Goal: Communication & Community: Answer question/provide support

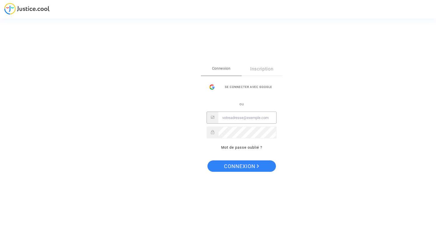
click at [242, 119] on input "Email" at bounding box center [247, 117] width 58 height 11
type input "cr.dispute@finnair.com"
click at [242, 168] on span "Connexion" at bounding box center [241, 166] width 35 height 12
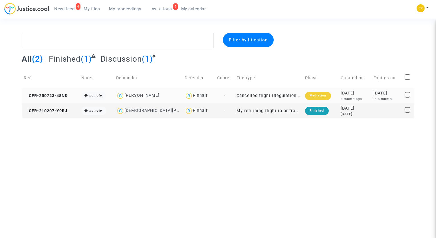
click at [407, 95] on span at bounding box center [408, 95] width 6 height 6
click at [407, 98] on input "checkbox" at bounding box center [407, 98] width 0 height 0
checkbox input "true"
click at [237, 97] on td "Cancelled flight (Regulation EC 261/2004)" at bounding box center [269, 95] width 68 height 15
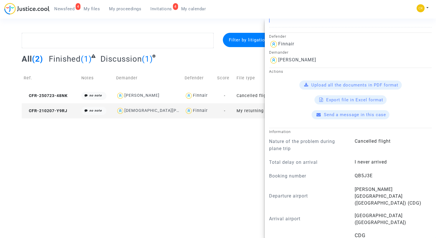
scroll to position [200, 0]
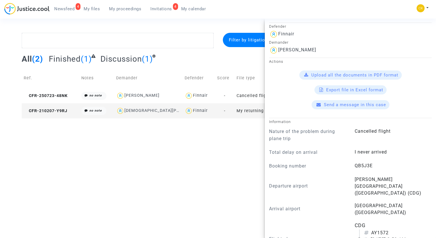
click at [341, 73] on span "Upload all the documents in PDF format" at bounding box center [354, 74] width 87 height 5
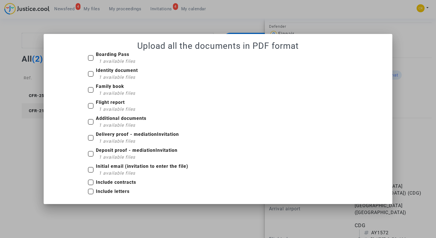
click at [26, 155] on div at bounding box center [218, 119] width 436 height 238
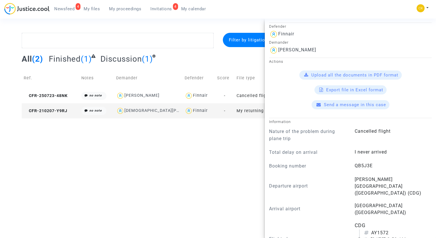
click at [337, 106] on span "Send a message in this case" at bounding box center [355, 104] width 62 height 5
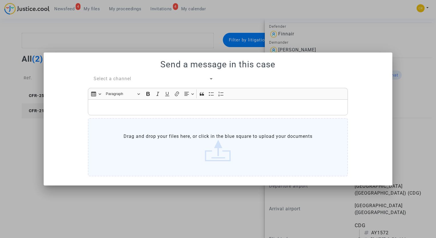
click at [220, 157] on label "Drag and drop your files here, or click in the blue square to upload your docum…" at bounding box center [218, 147] width 260 height 58
click at [0, 0] on input "Drag and drop your files here, or click in the blue square to upload your docum…" at bounding box center [0, 0] width 0 height 0
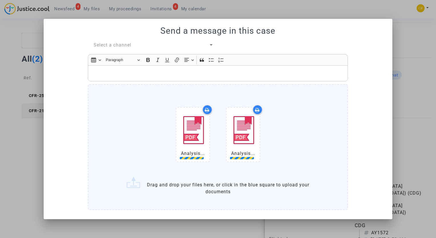
click at [114, 70] on p "Rich Text Editor, main" at bounding box center [218, 73] width 254 height 7
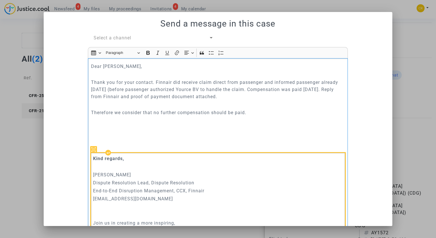
scroll to position [0, 0]
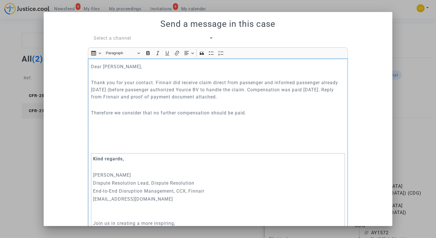
click at [130, 37] on div "Select a channel" at bounding box center [151, 38] width 115 height 7
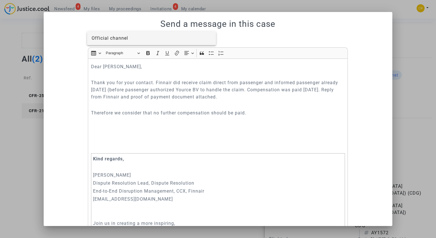
click at [361, 132] on div at bounding box center [218, 119] width 436 height 238
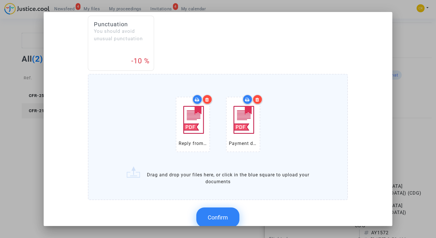
scroll to position [310, 0]
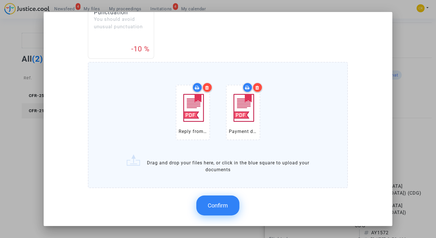
click at [223, 203] on span "Confirm" at bounding box center [218, 205] width 20 height 7
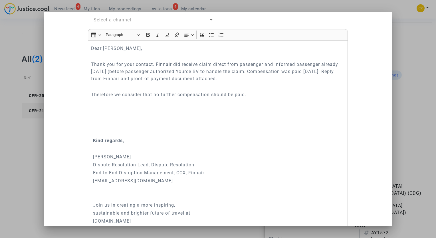
scroll to position [0, 0]
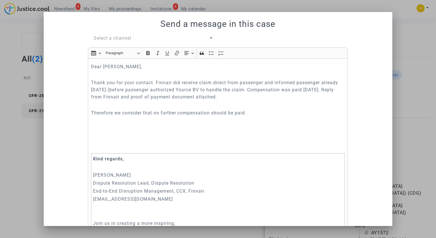
click at [115, 41] on div "Select a channel" at bounding box center [151, 38] width 115 height 7
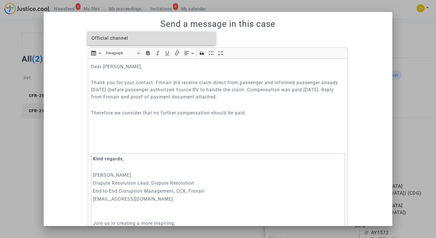
click at [119, 39] on span "Official channel" at bounding box center [110, 37] width 37 height 5
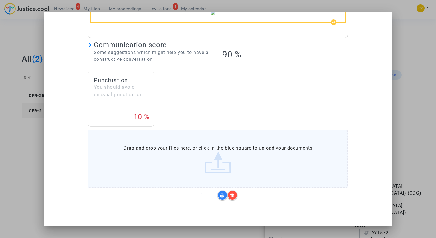
scroll to position [301, 0]
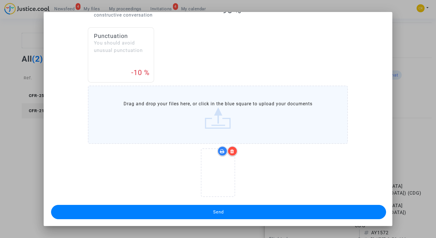
click at [258, 212] on button "Send" at bounding box center [218, 212] width 335 height 14
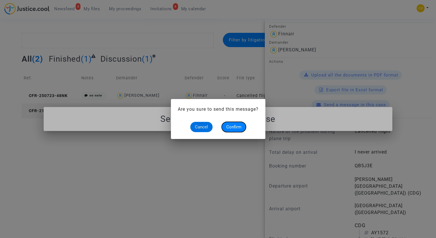
click at [237, 127] on span "Confirm" at bounding box center [233, 126] width 15 height 5
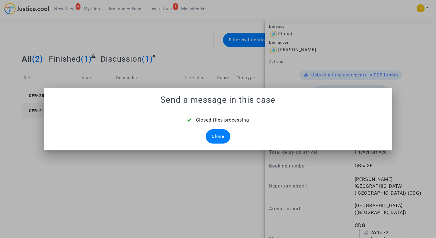
click at [219, 135] on div "Close" at bounding box center [218, 136] width 25 height 14
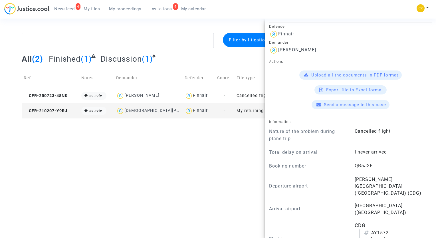
click at [188, 118] on html "4 Newsfeed My files My proceedings 4 Invitations My calendar My profile Setting…" at bounding box center [218, 59] width 436 height 118
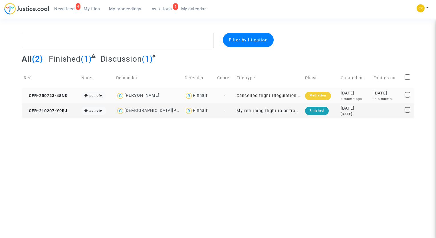
click at [246, 97] on td "Cancelled flight (Regulation EC 261/2004)" at bounding box center [269, 95] width 68 height 15
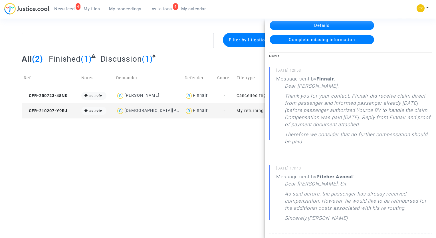
scroll to position [11, 0]
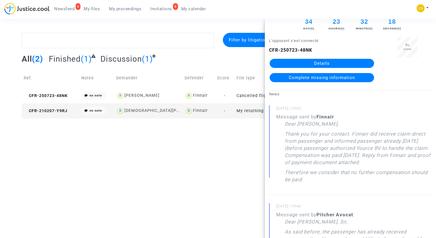
click at [114, 118] on html "4 Newsfeed My files My proceedings 4 Invitations My calendar My profile Setting…" at bounding box center [218, 59] width 436 height 118
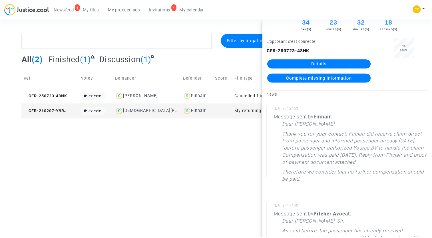
scroll to position [0, 0]
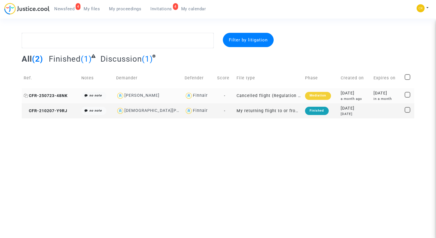
click at [41, 96] on span "CFR-250723-48NK" at bounding box center [46, 95] width 44 height 5
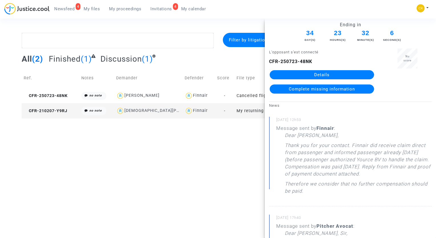
click at [334, 74] on link "Details" at bounding box center [322, 74] width 104 height 9
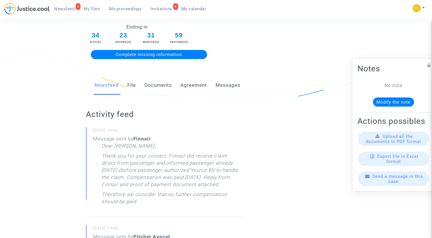
scroll to position [59, 0]
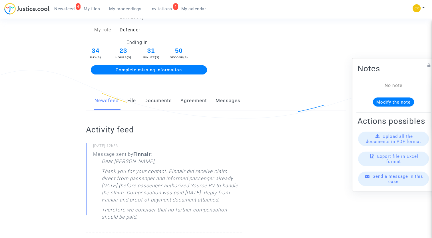
click at [380, 144] on span "Upload all the documents in PDF format" at bounding box center [392, 139] width 55 height 10
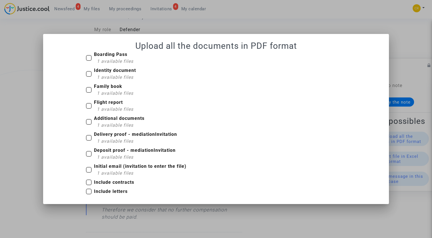
click at [30, 120] on div at bounding box center [216, 119] width 432 height 238
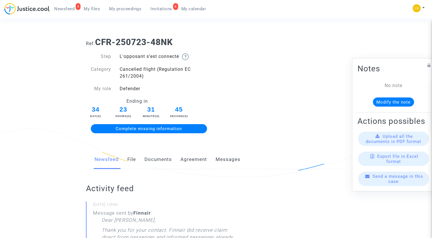
scroll to position [59, 0]
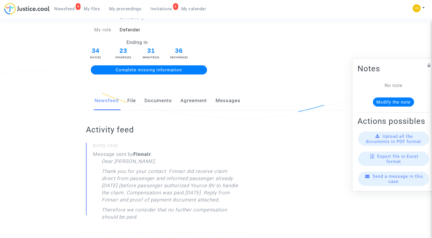
click at [385, 186] on div "Send a message in this case" at bounding box center [393, 179] width 71 height 14
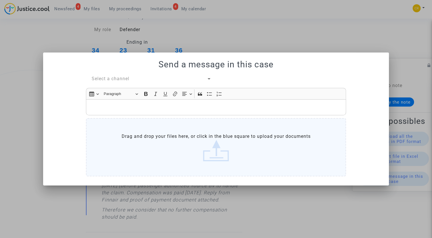
scroll to position [0, 0]
click at [96, 103] on div "Rich Text Editor, main" at bounding box center [216, 107] width 260 height 16
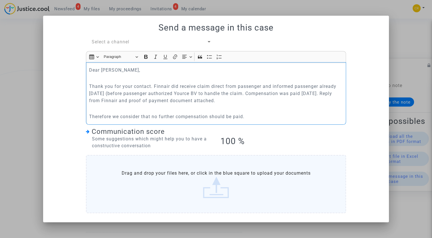
click at [102, 42] on span "Select a channel" at bounding box center [111, 41] width 38 height 5
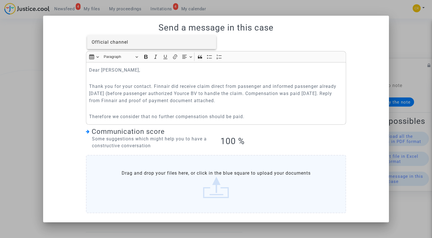
click at [113, 42] on span "Official channel" at bounding box center [110, 41] width 37 height 5
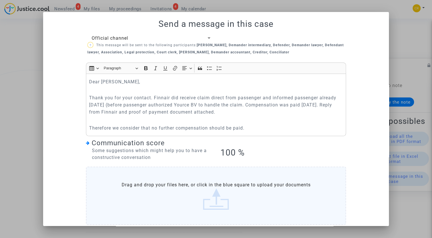
click at [112, 39] on span "Official channel" at bounding box center [110, 37] width 37 height 5
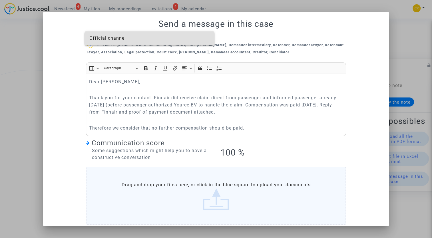
click at [67, 46] on div at bounding box center [216, 119] width 432 height 238
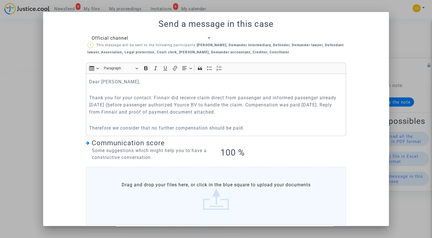
scroll to position [24, 0]
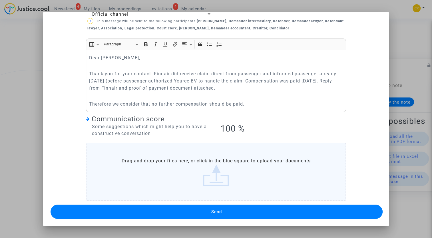
click at [197, 211] on button "Send" at bounding box center [217, 212] width 332 height 14
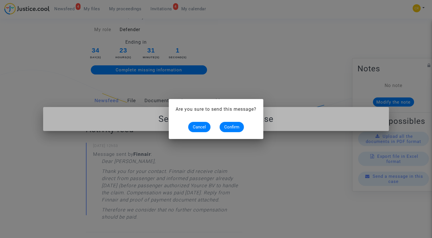
scroll to position [0, 0]
click at [233, 127] on span "Confirm" at bounding box center [231, 126] width 15 height 5
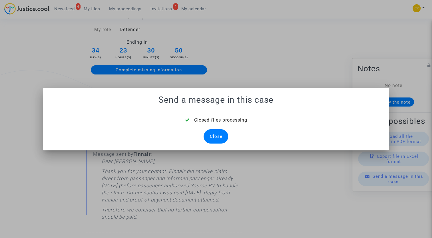
click at [217, 136] on div "Close" at bounding box center [215, 136] width 25 height 14
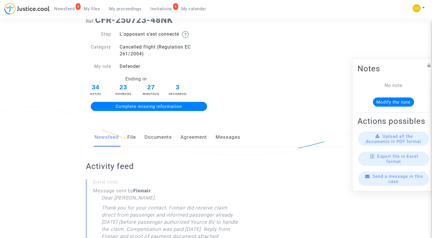
scroll to position [2, 0]
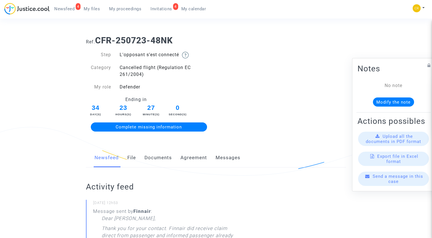
click at [374, 186] on div "Send a message in this case" at bounding box center [393, 179] width 71 height 14
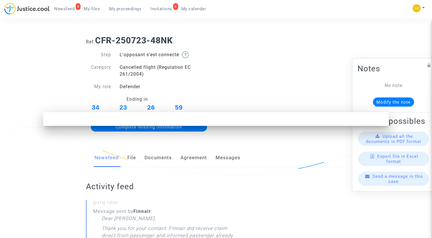
scroll to position [0, 0]
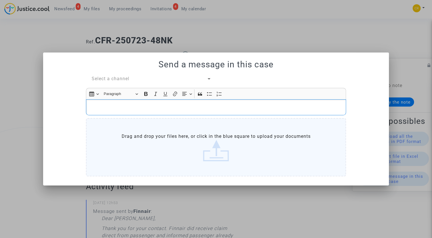
click at [129, 107] on p "Rich Text Editor, main" at bounding box center [216, 107] width 254 height 7
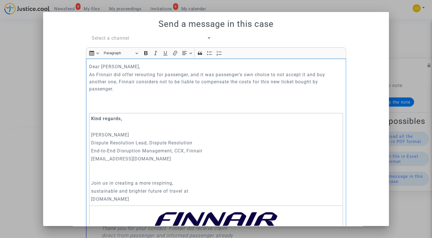
scroll to position [12, 0]
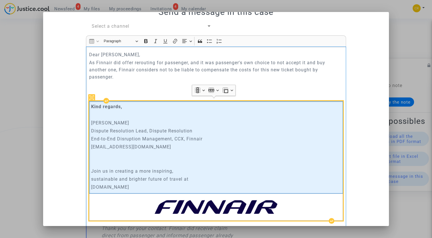
click at [199, 158] on p "Rich Text Editor, main" at bounding box center [216, 155] width 250 height 7
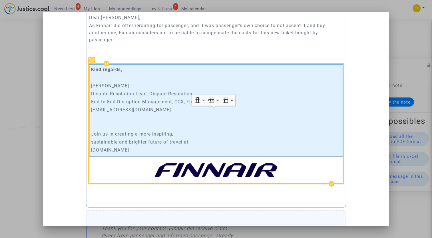
scroll to position [0, 0]
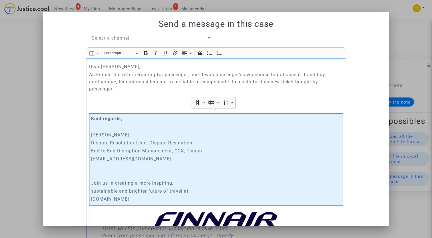
click at [127, 40] on span "Select a channel" at bounding box center [111, 37] width 38 height 5
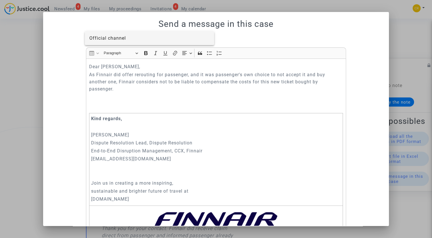
click at [69, 63] on div at bounding box center [216, 119] width 432 height 238
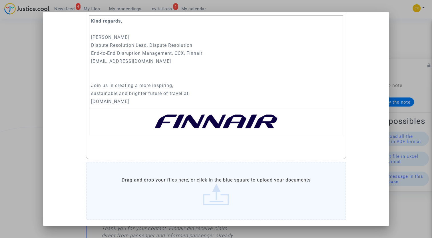
scroll to position [100, 0]
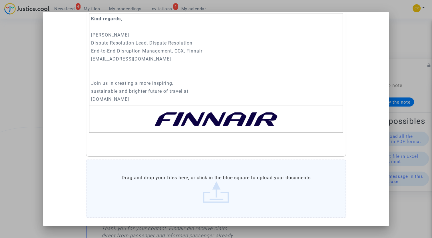
click at [371, 161] on div "Select a channel Rich Text Editor Insert table Insert table Heading Paragraph P…" at bounding box center [216, 77] width 332 height 285
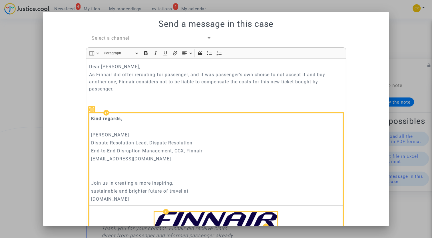
scroll to position [57, 0]
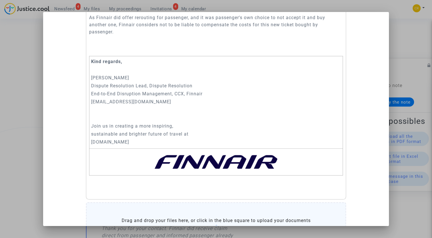
click at [71, 130] on div "Select a channel Rich Text Editor Insert table Insert table Heading Paragraph P…" at bounding box center [216, 120] width 332 height 285
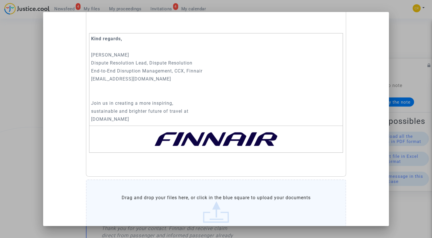
scroll to position [100, 0]
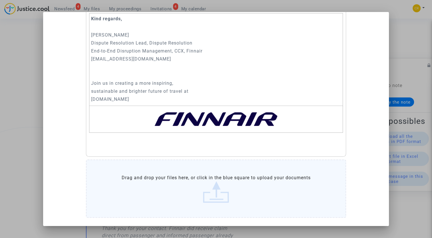
click at [189, 189] on label "Drag and drop your files here, or click in the blue square to upload your docum…" at bounding box center [216, 188] width 260 height 58
click at [0, 0] on input "Drag and drop your files here, or click in the blue square to upload your docum…" at bounding box center [0, 0] width 0 height 0
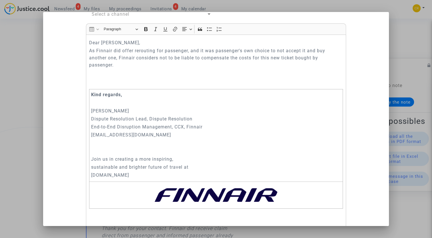
scroll to position [0, 0]
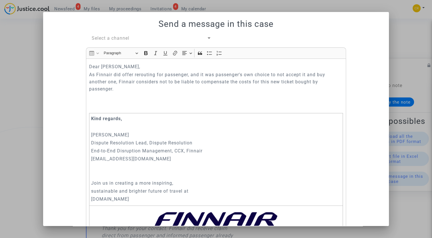
click at [119, 37] on span "Select a channel" at bounding box center [111, 37] width 38 height 5
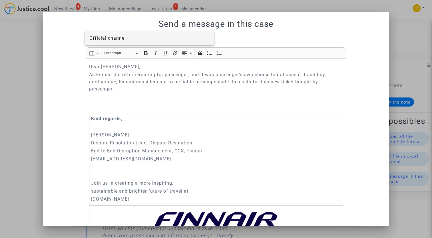
click at [114, 37] on span "Official channel" at bounding box center [107, 37] width 37 height 5
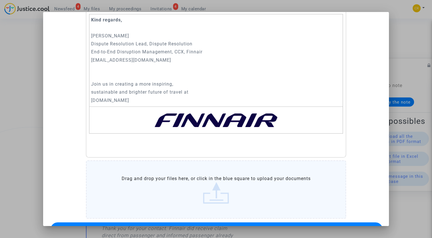
scroll to position [132, 0]
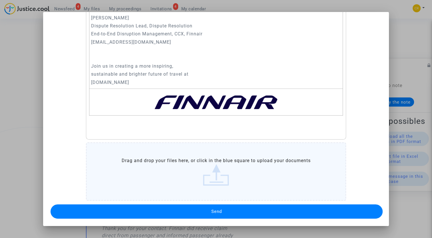
click at [211, 210] on span "Send" at bounding box center [216, 211] width 11 height 5
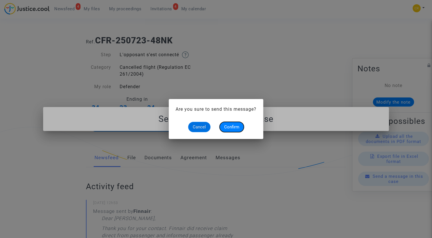
click at [231, 128] on span "Confirm" at bounding box center [231, 126] width 15 height 5
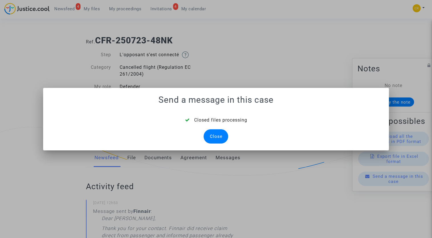
click at [220, 137] on div "Close" at bounding box center [215, 136] width 25 height 14
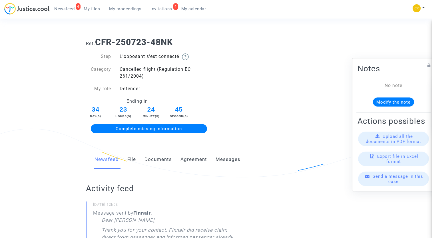
scroll to position [2, 0]
